Goal: Navigation & Orientation: Understand site structure

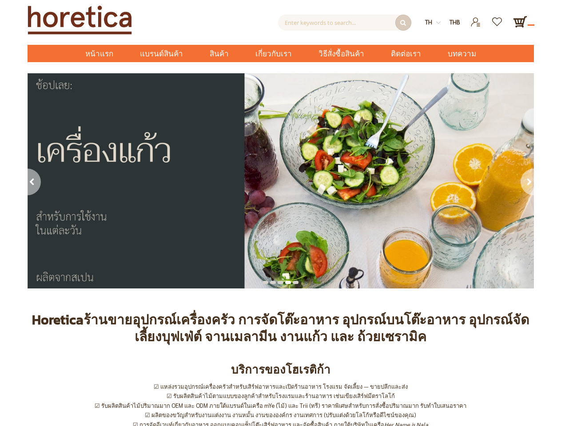
click at [345, 23] on input "Enter keywords to search..." at bounding box center [344, 23] width 133 height 16
click at [433, 22] on strong "th" at bounding box center [433, 22] width 16 height 10
type input "Enter keywords to search..."
click at [455, 22] on span "THB" at bounding box center [454, 22] width 11 height 8
click at [35, 183] on div "prev" at bounding box center [35, 183] width 15 height 29
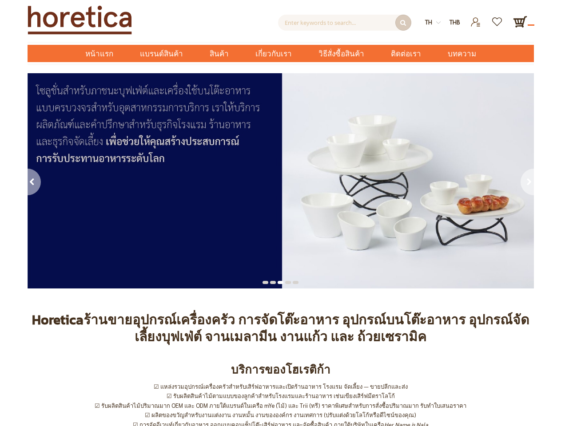
click at [526, 183] on div "next" at bounding box center [526, 183] width 15 height 29
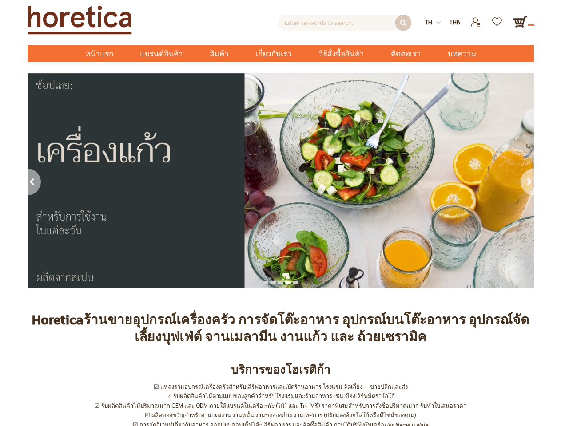
click at [281, 282] on div at bounding box center [281, 282] width 6 height 3
click at [345, 23] on input "Enter keywords to search..." at bounding box center [344, 23] width 133 height 16
type input "Enter keywords to search..."
click at [433, 22] on strong "th" at bounding box center [433, 22] width 16 height 10
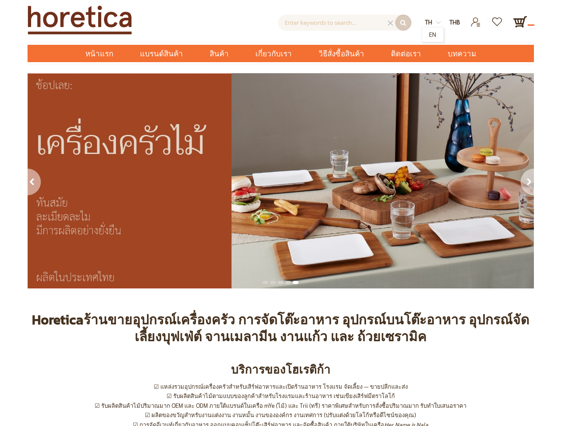
click at [455, 22] on span "THB" at bounding box center [454, 22] width 11 height 8
click at [35, 183] on div "prev" at bounding box center [35, 183] width 15 height 29
click at [526, 183] on div "next" at bounding box center [526, 183] width 15 height 29
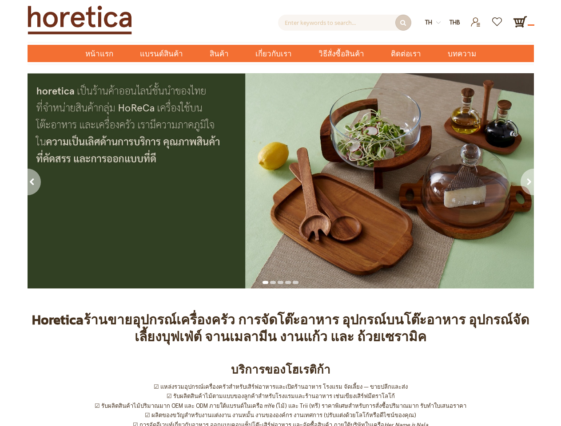
click at [281, 282] on div at bounding box center [281, 282] width 6 height 3
